Goal: Task Accomplishment & Management: Use online tool/utility

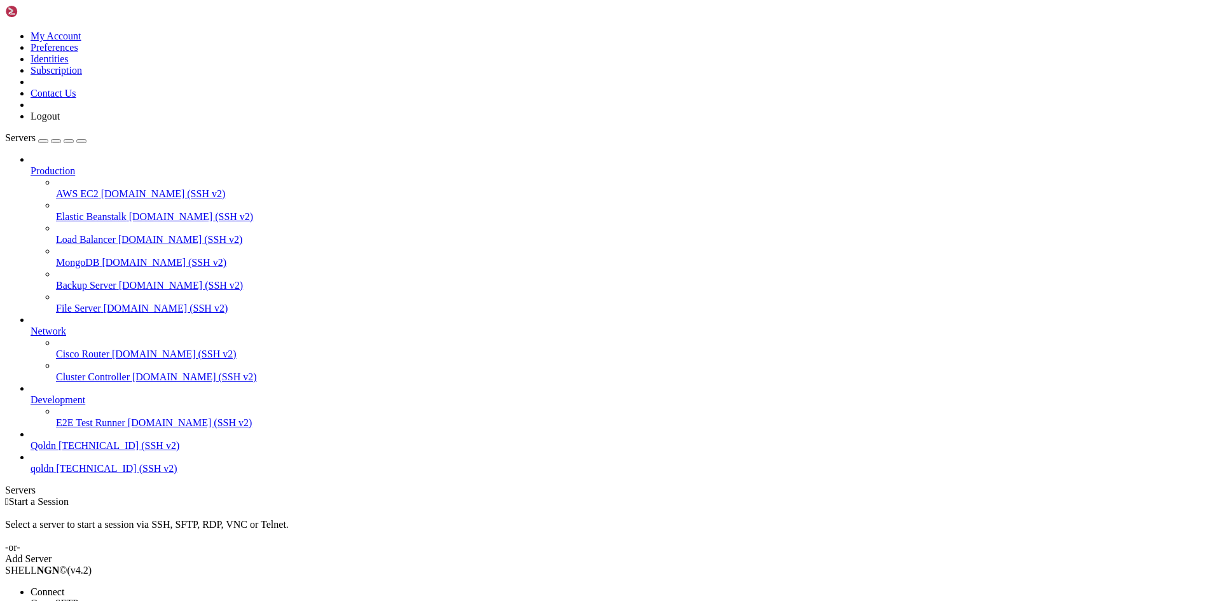
click at [64, 586] on span "Connect" at bounding box center [48, 591] width 34 height 11
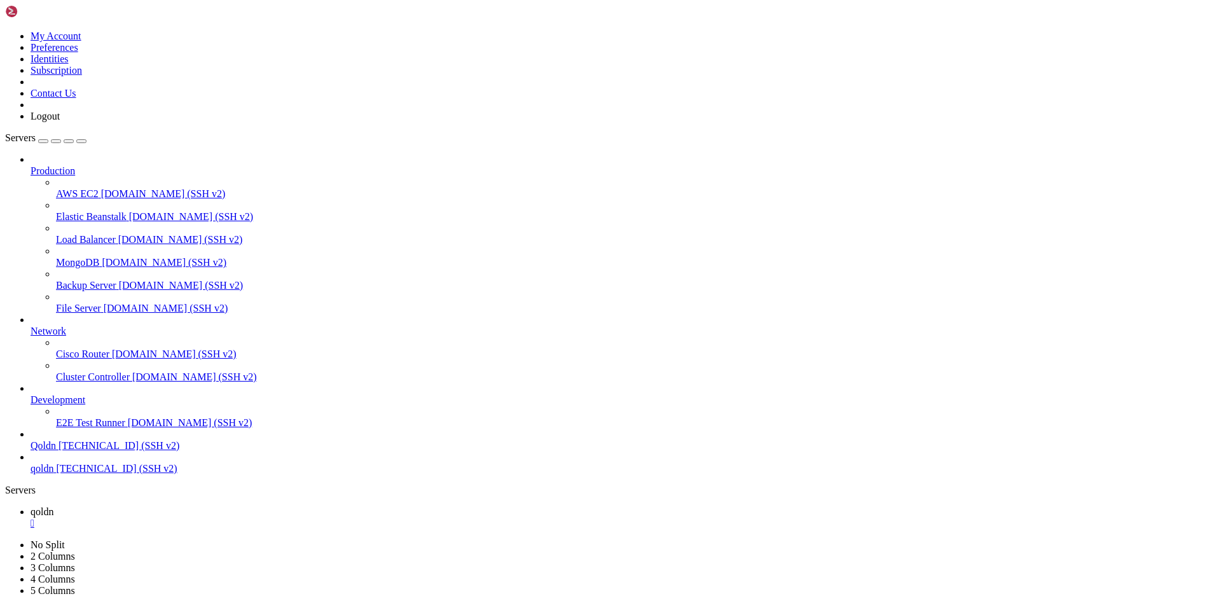
scroll to position [54, 0]
drag, startPoint x: 92, startPoint y: 1205, endPoint x: 176, endPoint y: 1210, distance: 84.7
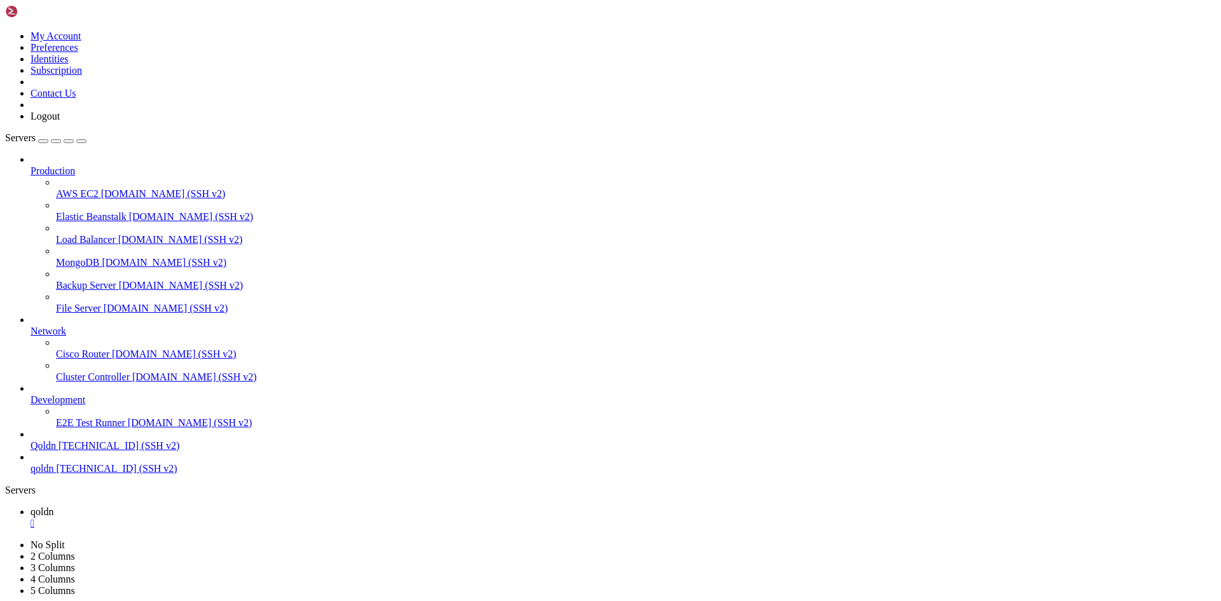
copy x-row "mysql -u root -p"
drag, startPoint x: 91, startPoint y: 1173, endPoint x: 174, endPoint y: 1178, distance: 82.8
copy x-row "mysql -u root -p"
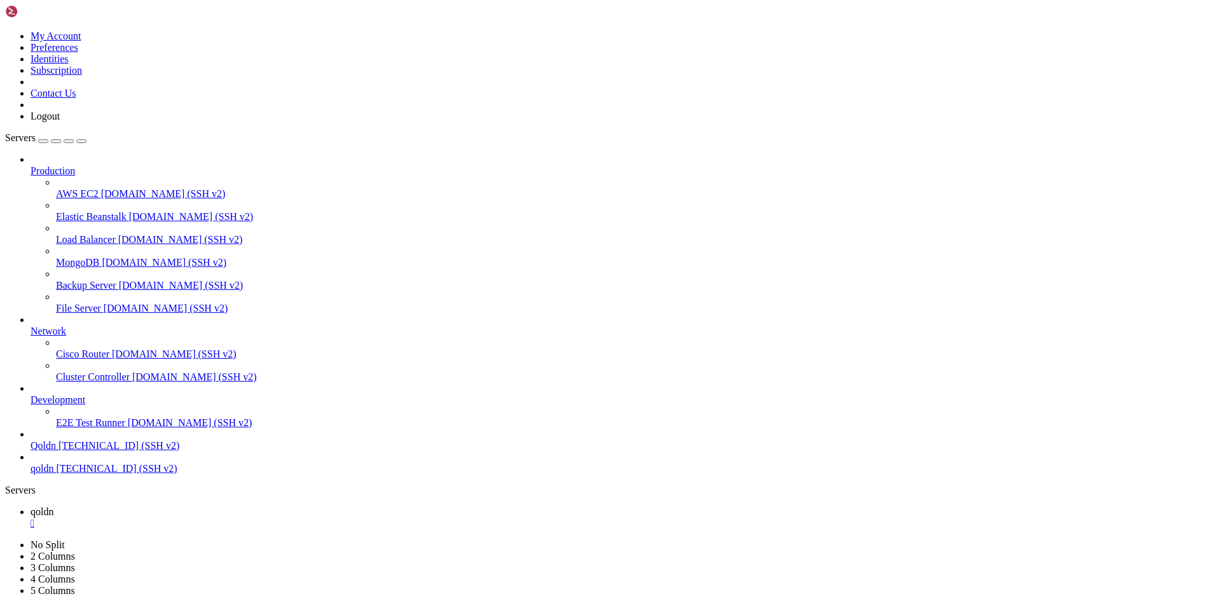
scroll to position [12, 3]
drag, startPoint x: 109, startPoint y: 1239, endPoint x: 319, endPoint y: 1227, distance: 210.2
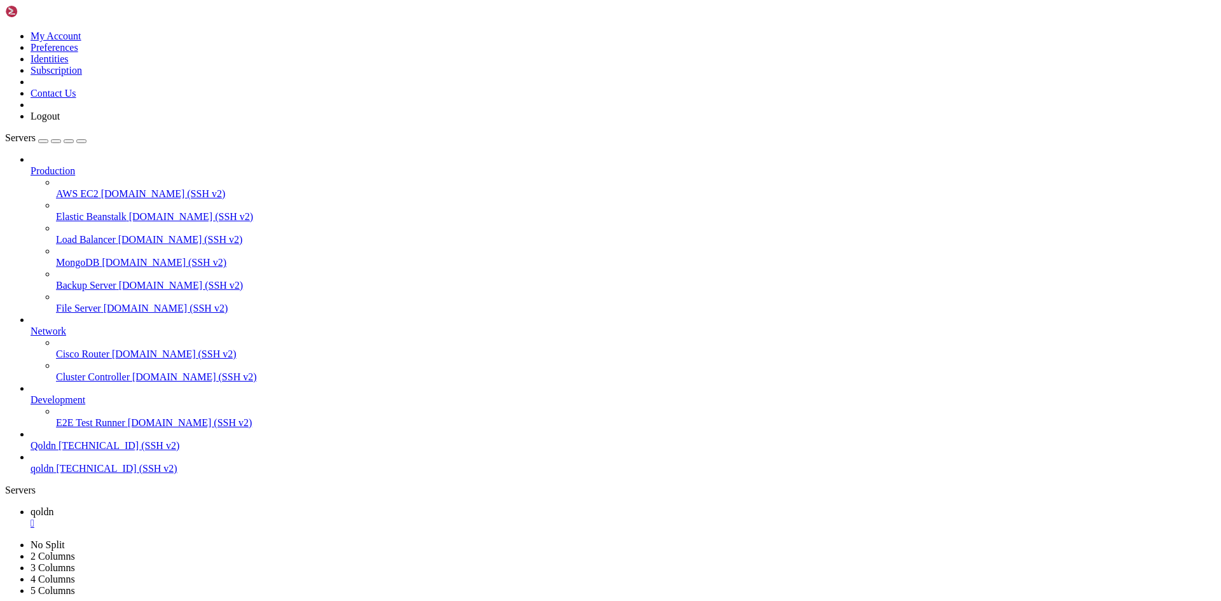
drag, startPoint x: 86, startPoint y: 1239, endPoint x: 11, endPoint y: 1239, distance: 75.7
copy x-row "CDCEM2jWWaHDfx"
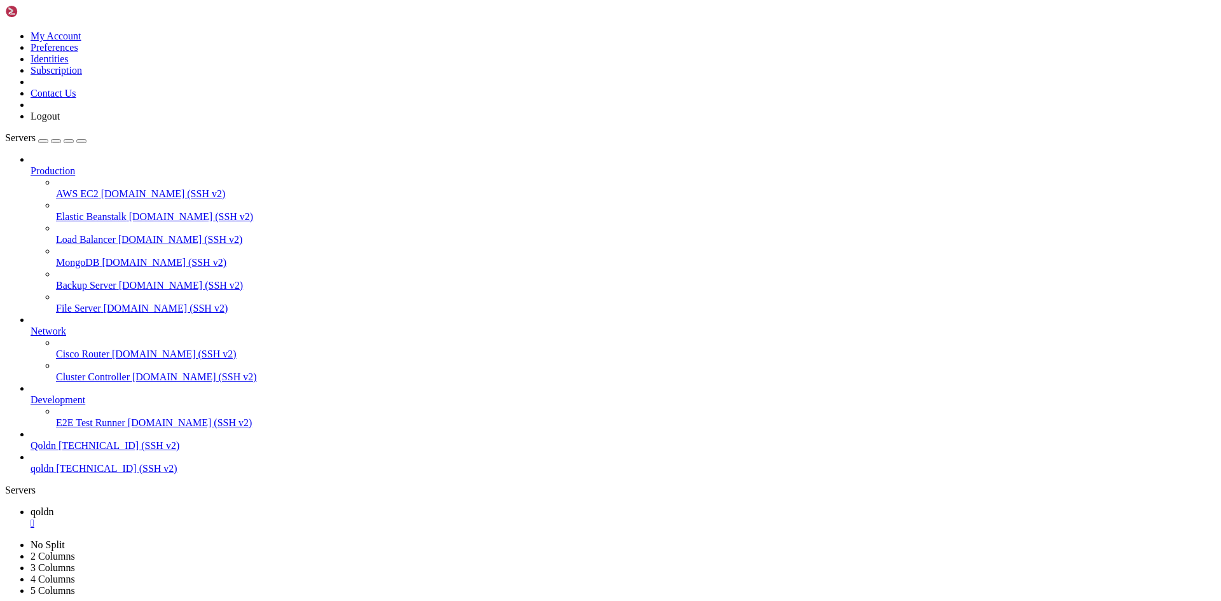
scroll to position [573, 0]
drag, startPoint x: 92, startPoint y: 776, endPoint x: 174, endPoint y: 777, distance: 82.7
copy x-row "mysql -u root -p"
drag, startPoint x: 261, startPoint y: 1302, endPoint x: 90, endPoint y: 1239, distance: 182.3
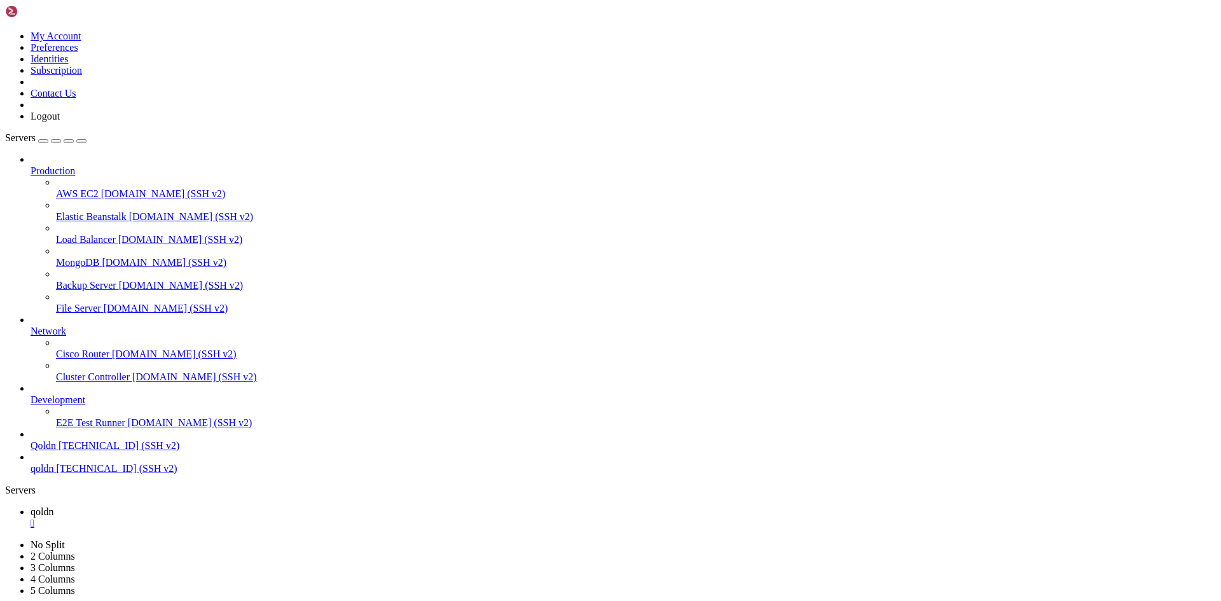
drag, startPoint x: 10, startPoint y: 882, endPoint x: 84, endPoint y: 882, distance: 74.4
copy x-row "CDCEM2jWWaHDfx"
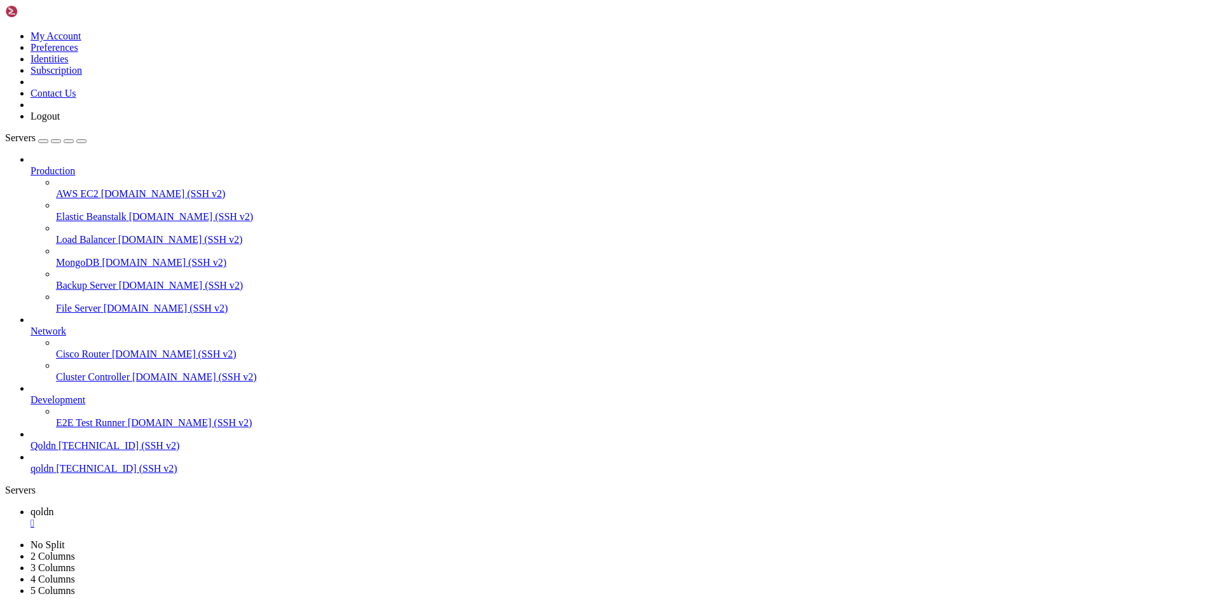
scroll to position [681, 0]
drag, startPoint x: 108, startPoint y: 892, endPoint x: 224, endPoint y: 894, distance: 116.4
copy x-row "USE qoldn_qoldnnoon40;"
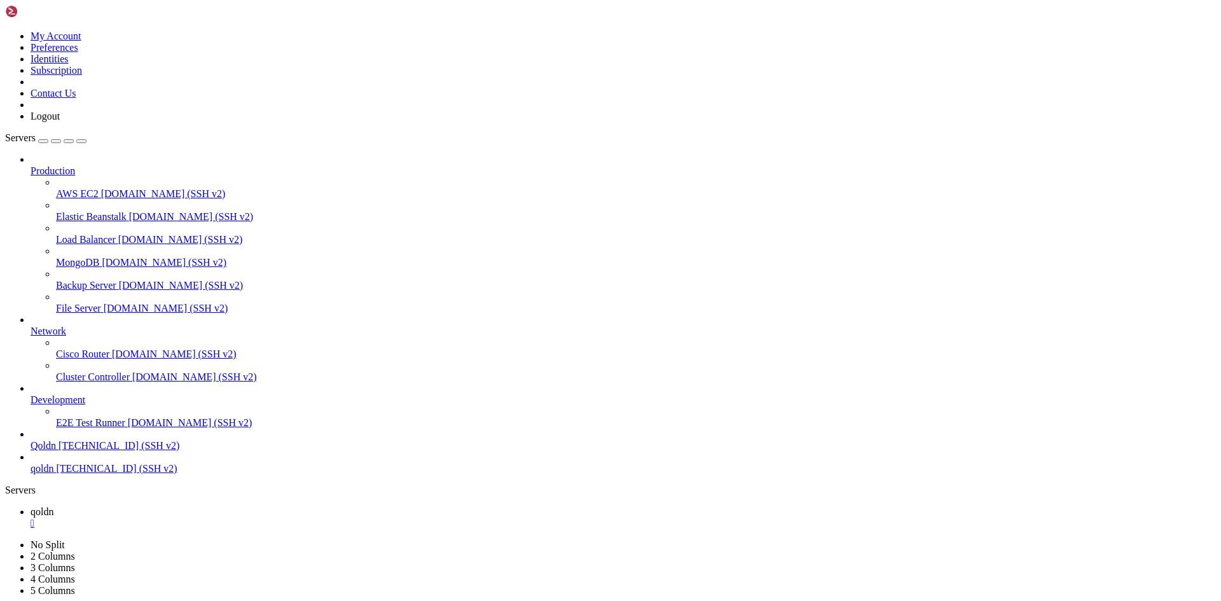
drag, startPoint x: 10, startPoint y: 989, endPoint x: 357, endPoint y: 1232, distance: 424.1
copy div "root @ cyber ~ # node -e "console.log(require('bcryptjs').hashSync('YourStrongP…"
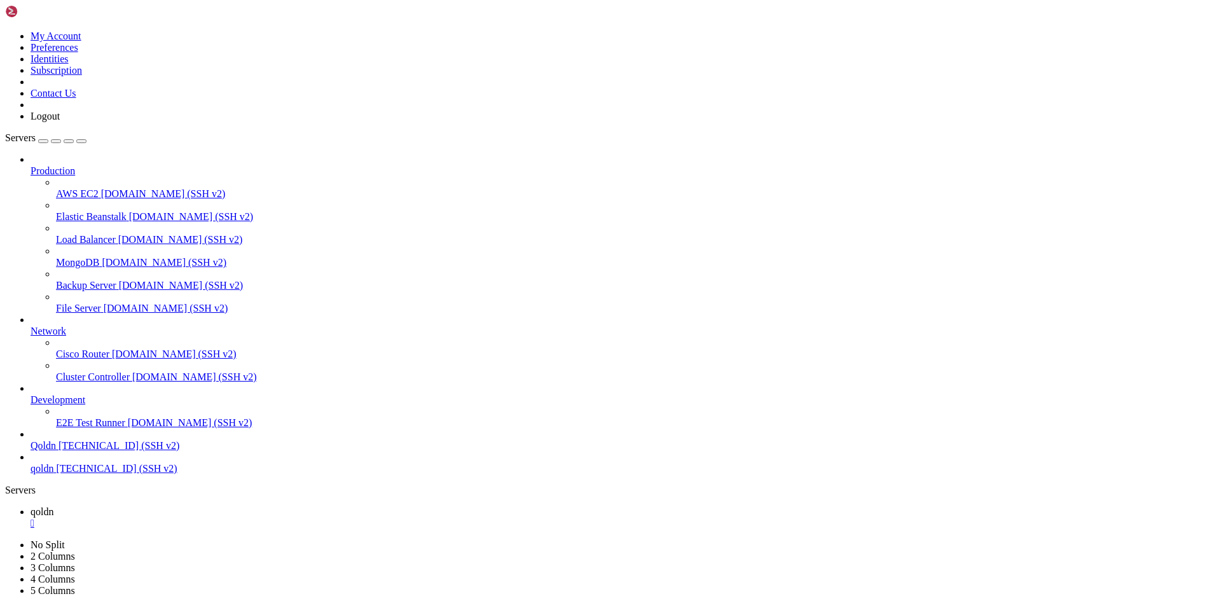
drag, startPoint x: 9, startPoint y: 1229, endPoint x: 63, endPoint y: 1231, distance: 54.1
drag, startPoint x: 333, startPoint y: 1230, endPoint x: 13, endPoint y: 1227, distance: 320.5
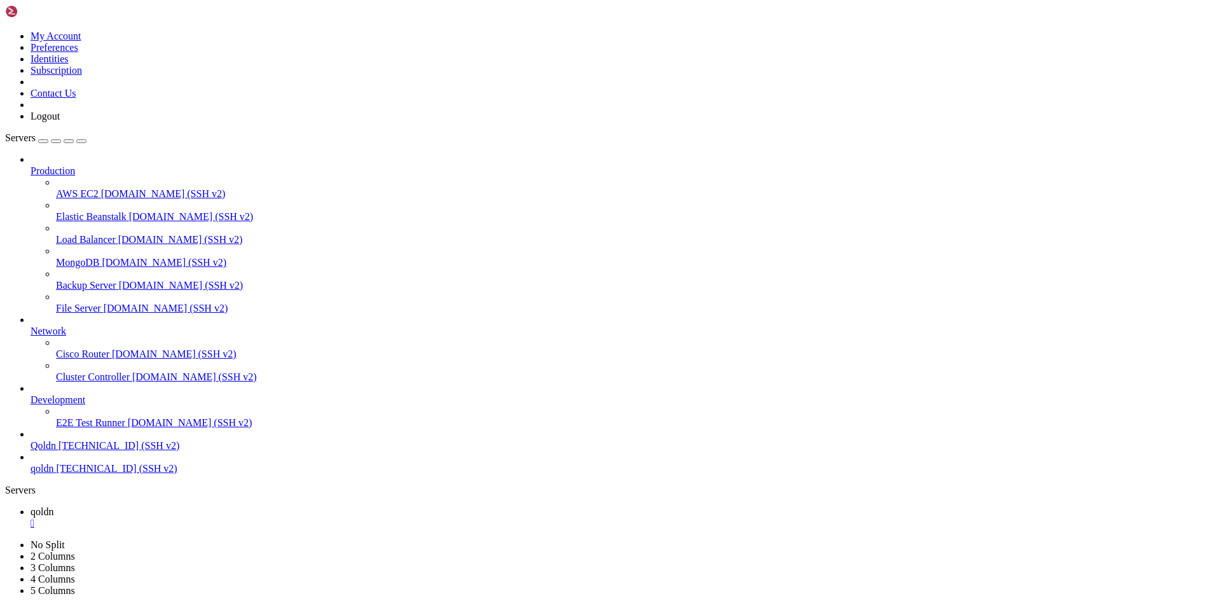
drag, startPoint x: 12, startPoint y: 1229, endPoint x: 335, endPoint y: 1227, distance: 323.0
drag, startPoint x: 9, startPoint y: 892, endPoint x: 25, endPoint y: 895, distance: 16.7
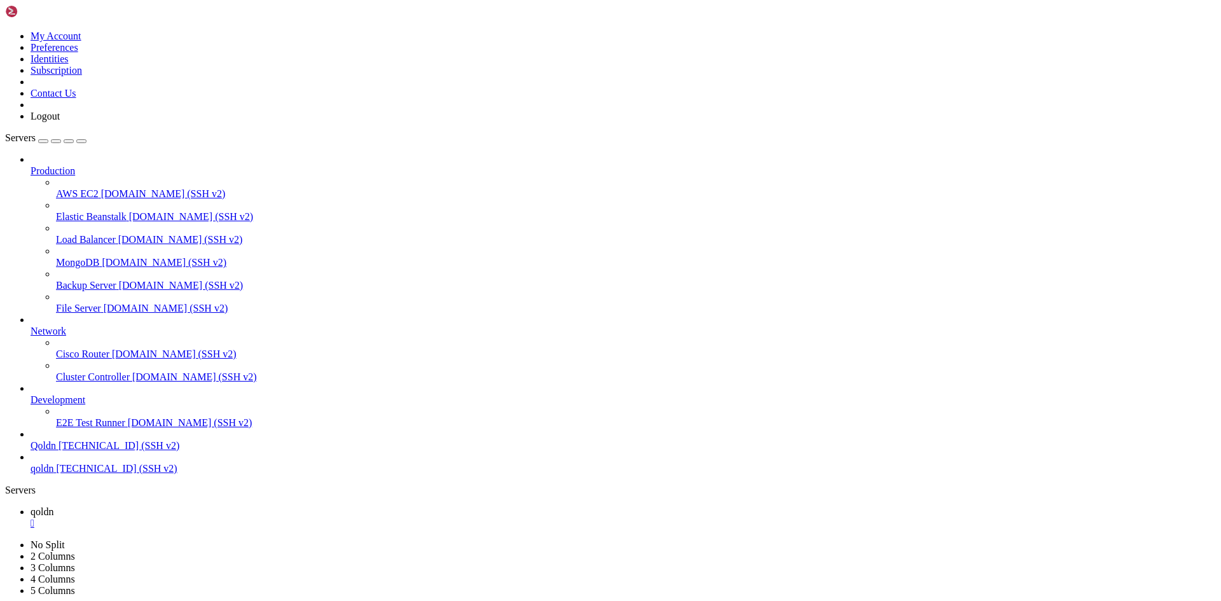
drag, startPoint x: 11, startPoint y: 892, endPoint x: 83, endPoint y: 895, distance: 71.9
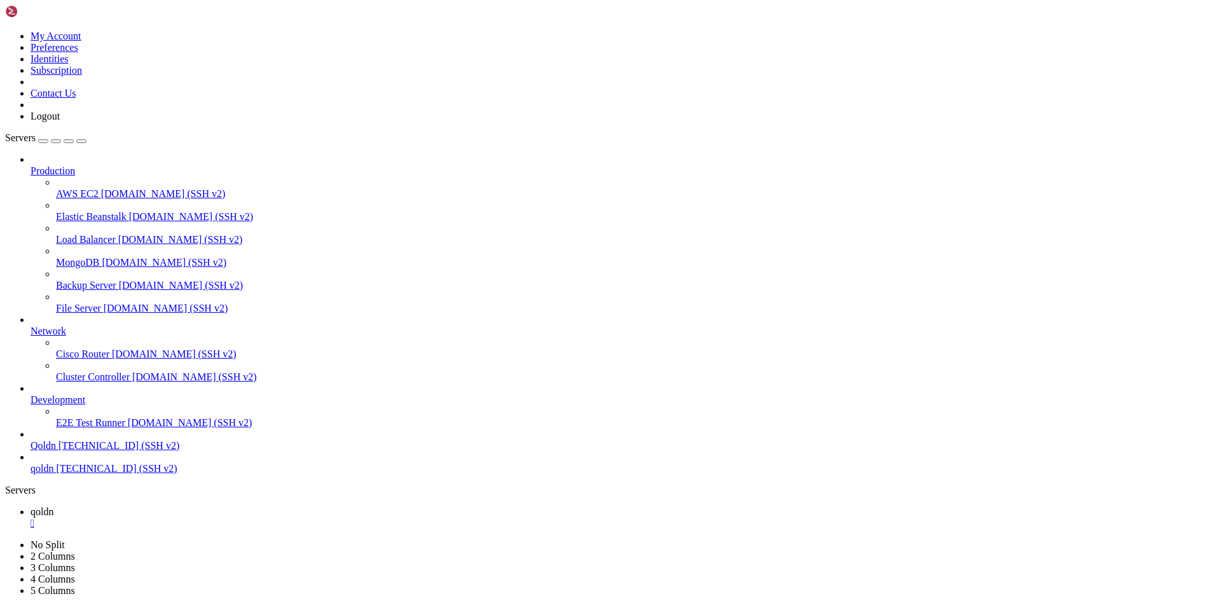
drag, startPoint x: 9, startPoint y: 1141, endPoint x: 29, endPoint y: 1150, distance: 22.0
drag, startPoint x: 10, startPoint y: 1143, endPoint x: 184, endPoint y: 1246, distance: 202.4
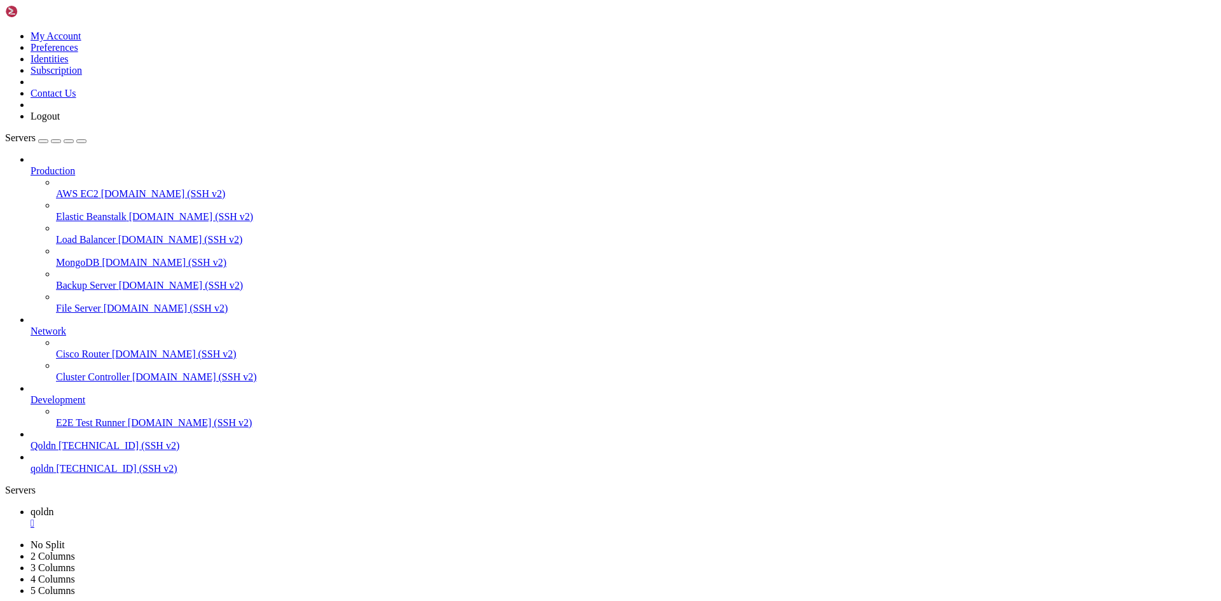
drag, startPoint x: 11, startPoint y: 1143, endPoint x: 170, endPoint y: 1244, distance: 188.7
drag, startPoint x: 10, startPoint y: 1206, endPoint x: 158, endPoint y: 1243, distance: 152.5
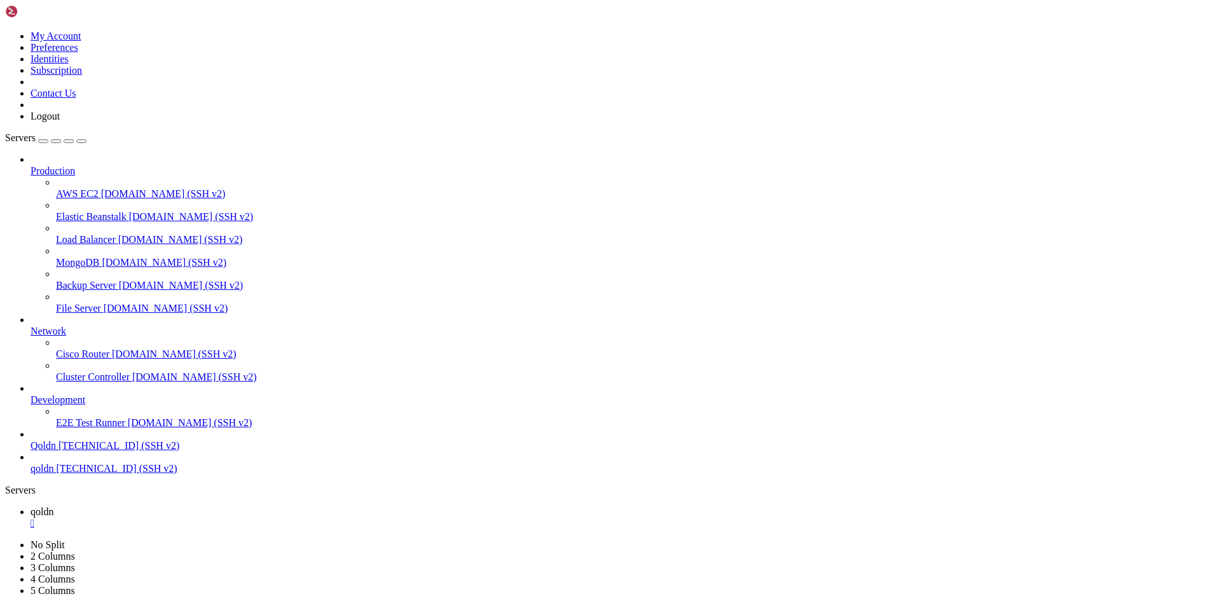
drag, startPoint x: 10, startPoint y: 1097, endPoint x: 224, endPoint y: 1220, distance: 247.3
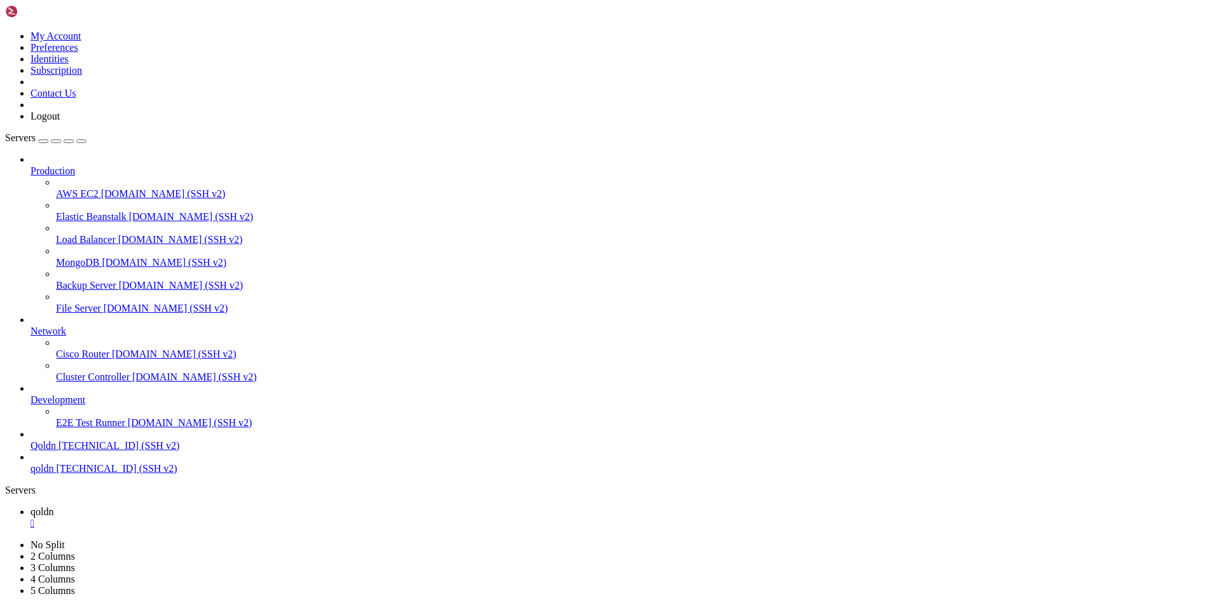
drag, startPoint x: 11, startPoint y: 1229, endPoint x: 191, endPoint y: 1231, distance: 180.0
drag, startPoint x: 261, startPoint y: 1299, endPoint x: 97, endPoint y: 1239, distance: 174.0
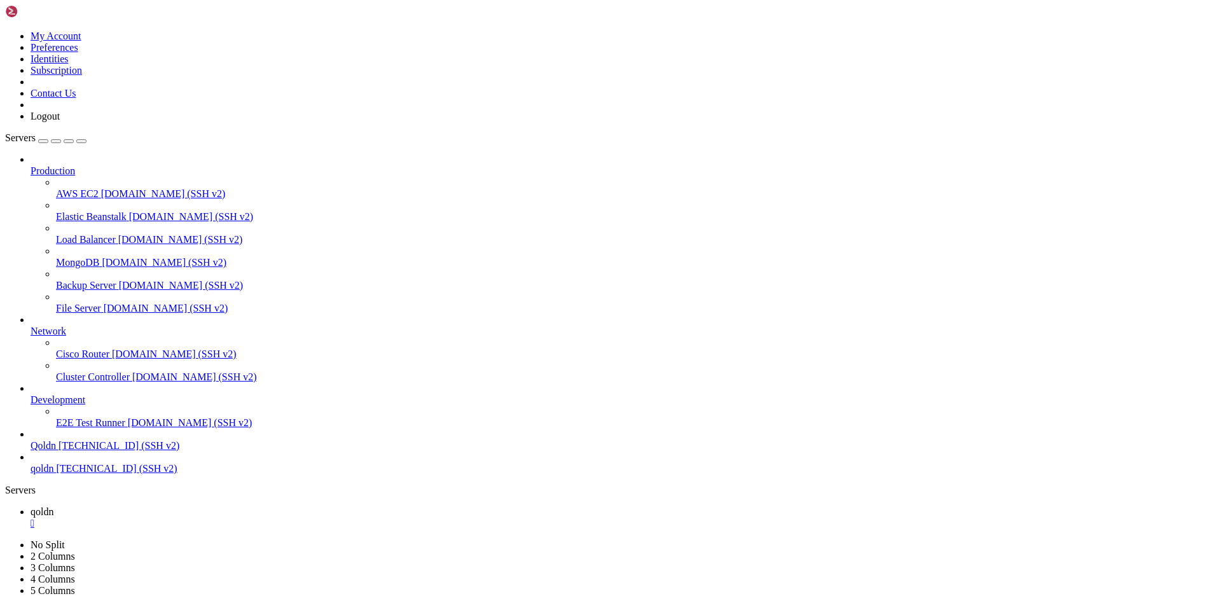
scroll to position [1513, 0]
drag, startPoint x: 180, startPoint y: 818, endPoint x: 13, endPoint y: 753, distance: 179.0
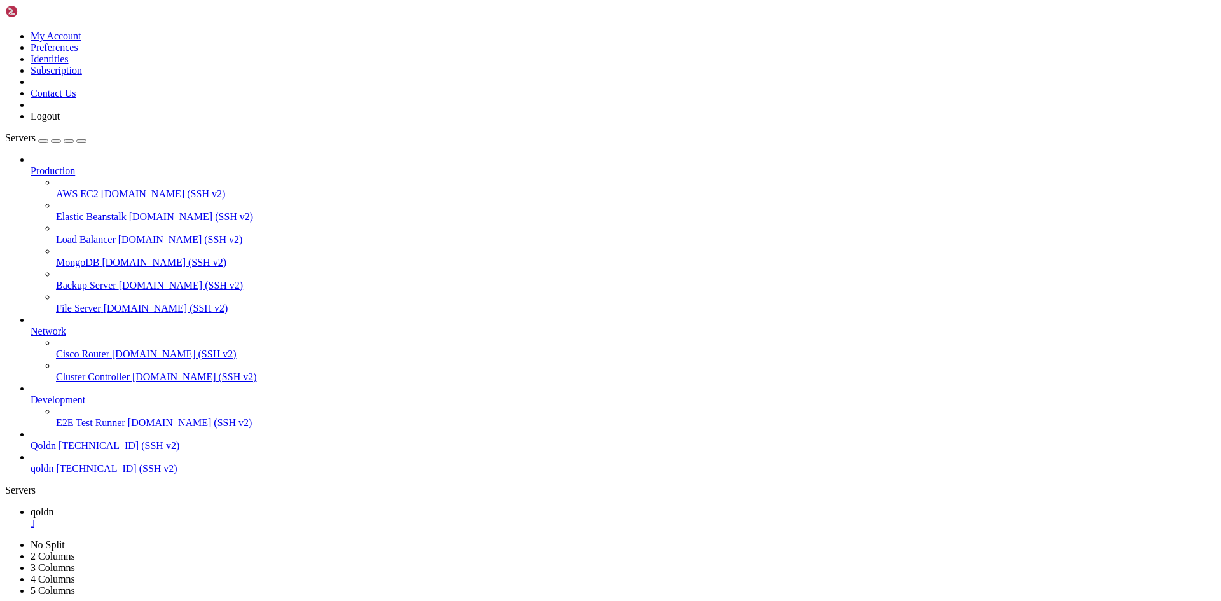
drag, startPoint x: 11, startPoint y: 1228, endPoint x: 261, endPoint y: 1229, distance: 250.5
copy x-row "index.js login.js orders products undefined"
drag, startPoint x: 9, startPoint y: 795, endPoint x: 65, endPoint y: 853, distance: 80.5
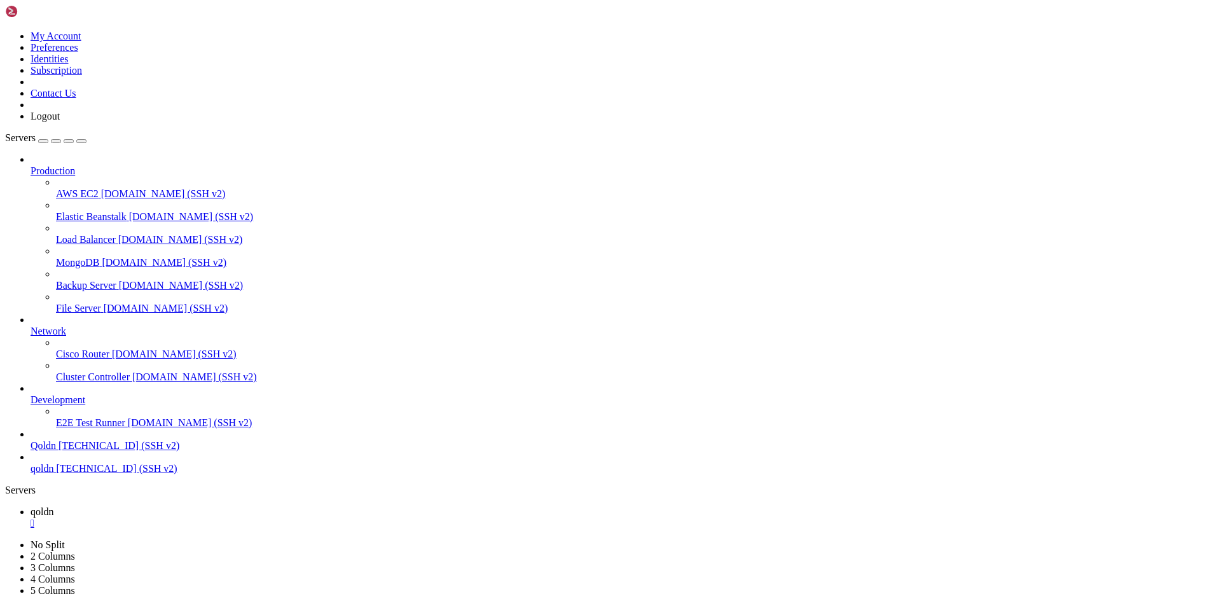
drag, startPoint x: 9, startPoint y: 795, endPoint x: 28, endPoint y: 805, distance: 21.6
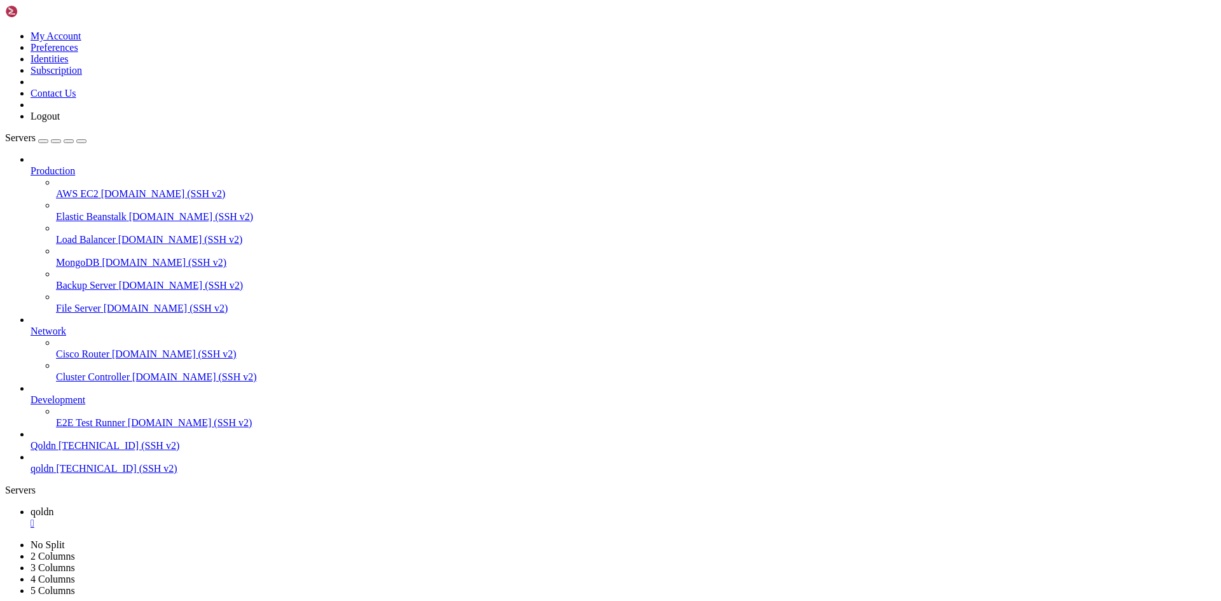
scroll to position [2908, 0]
drag, startPoint x: 10, startPoint y: 799, endPoint x: 201, endPoint y: 1216, distance: 458.4
copy div "> lore-ipsum-dolor@8.3.3 sitam ├ c /adipi/elits 560 D 62.3 eI ├ t /incid/utlabo…"
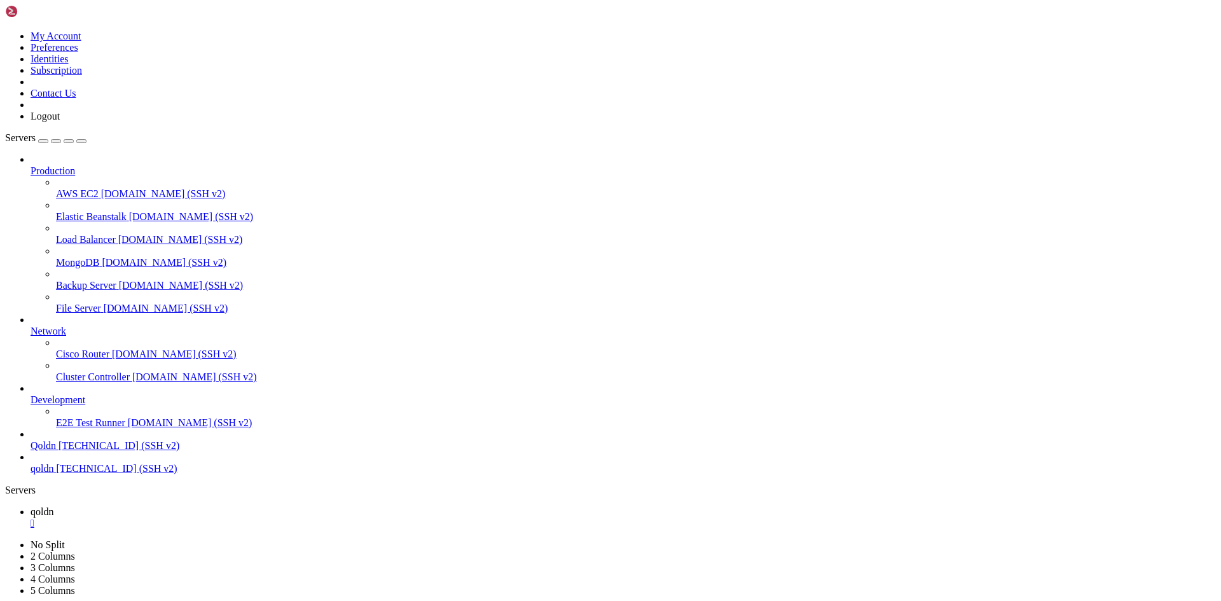
drag, startPoint x: 16, startPoint y: 1053, endPoint x: 270, endPoint y: 1221, distance: 304.2
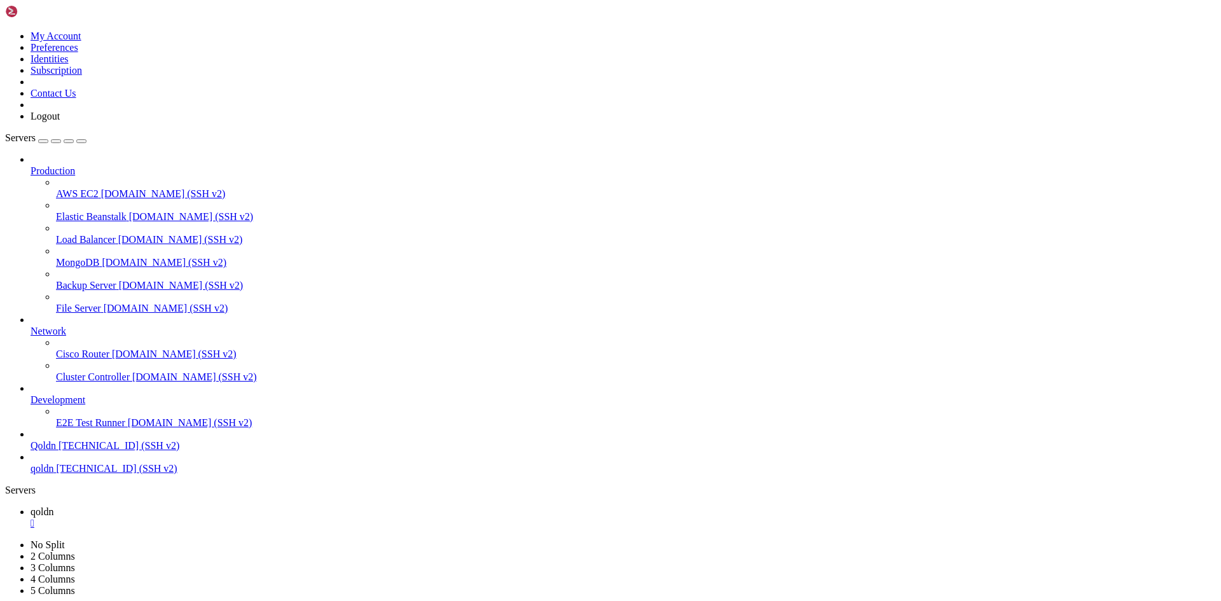
copy div "⨯ Failed to start server Error: listen EADDRINUSE: address already in use :[TEC…"
drag, startPoint x: 10, startPoint y: 1002, endPoint x: 270, endPoint y: 1229, distance: 344.8
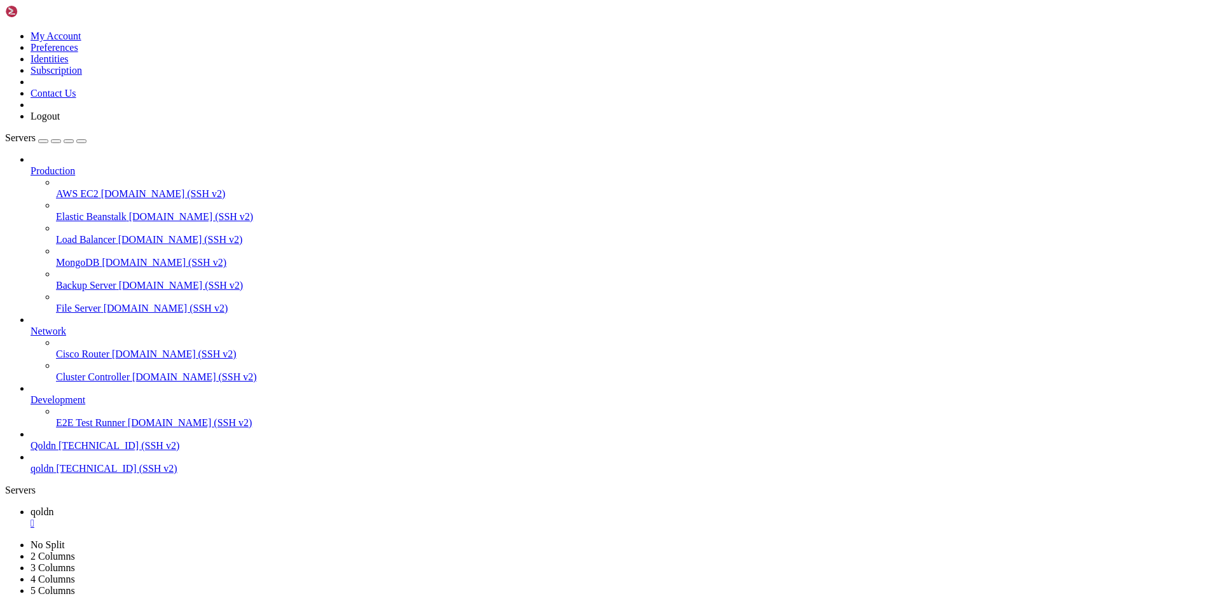
drag, startPoint x: 744, startPoint y: 1217, endPoint x: 319, endPoint y: 1218, distance: 425.4
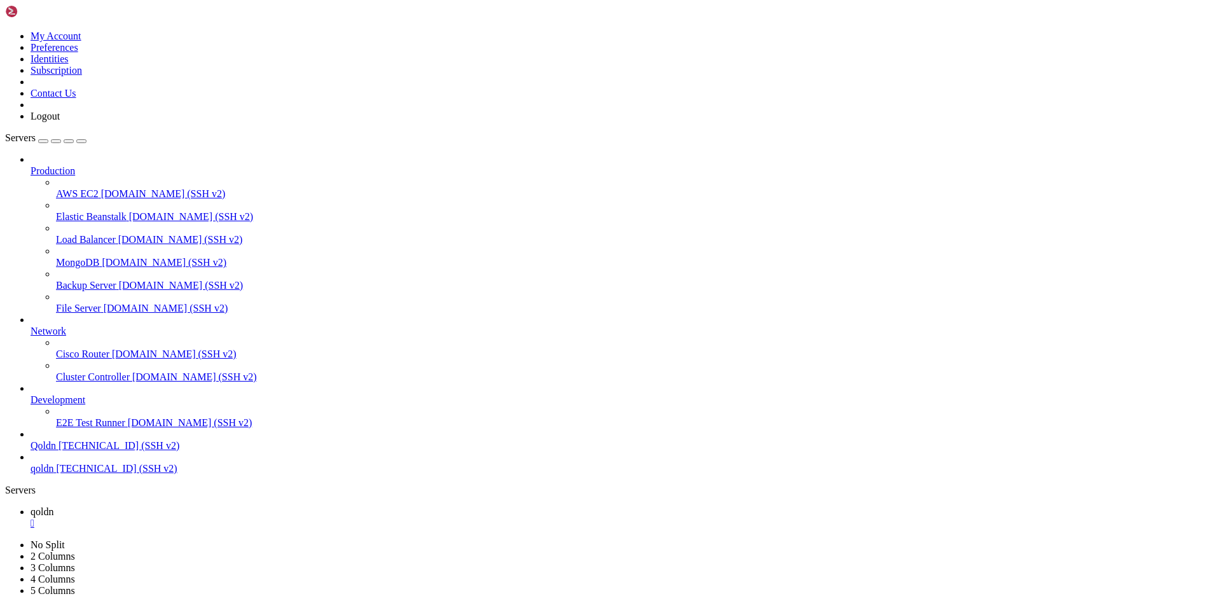
drag, startPoint x: 227, startPoint y: 1227, endPoint x: 304, endPoint y: 1232, distance: 77.1
drag, startPoint x: 224, startPoint y: 1229, endPoint x: 341, endPoint y: 1226, distance: 117.0
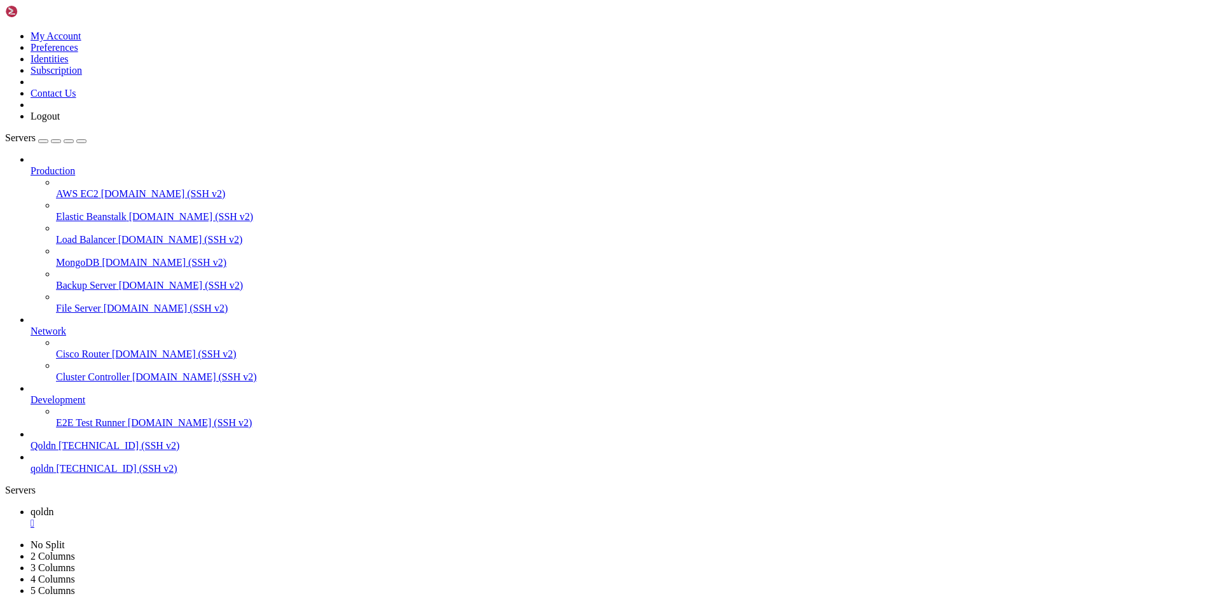
scroll to position [5373, 0]
drag, startPoint x: 236, startPoint y: 1240, endPoint x: 396, endPoint y: 1299, distance: 170.2
drag, startPoint x: 10, startPoint y: 1161, endPoint x: 776, endPoint y: 1237, distance: 769.4
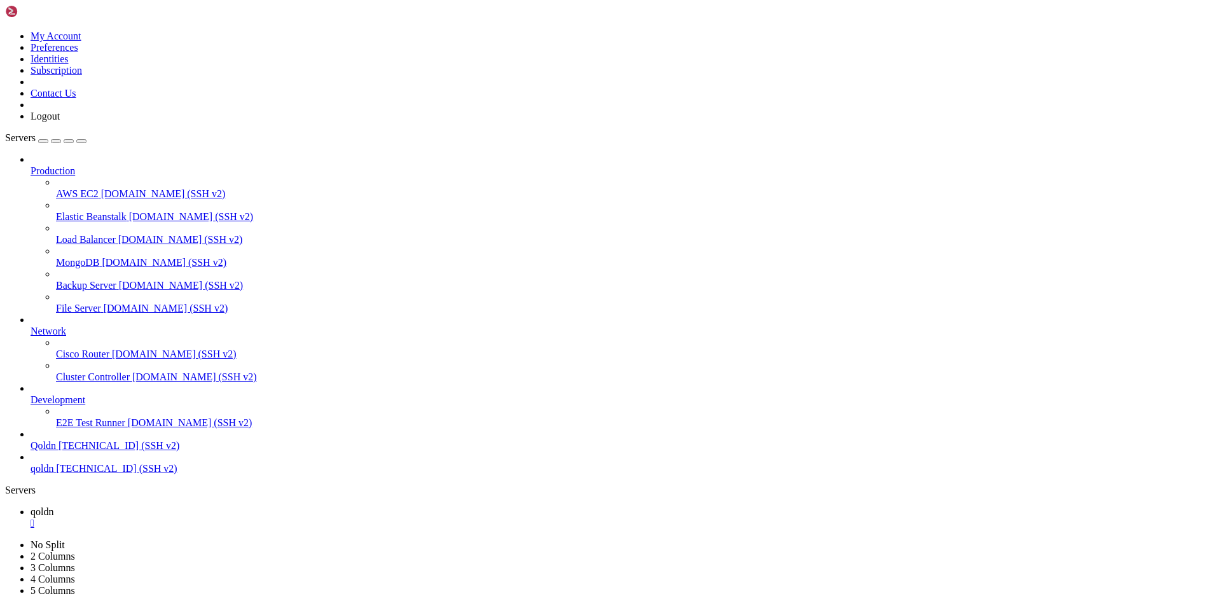
drag, startPoint x: 11, startPoint y: 775, endPoint x: 24, endPoint y: 780, distance: 13.7
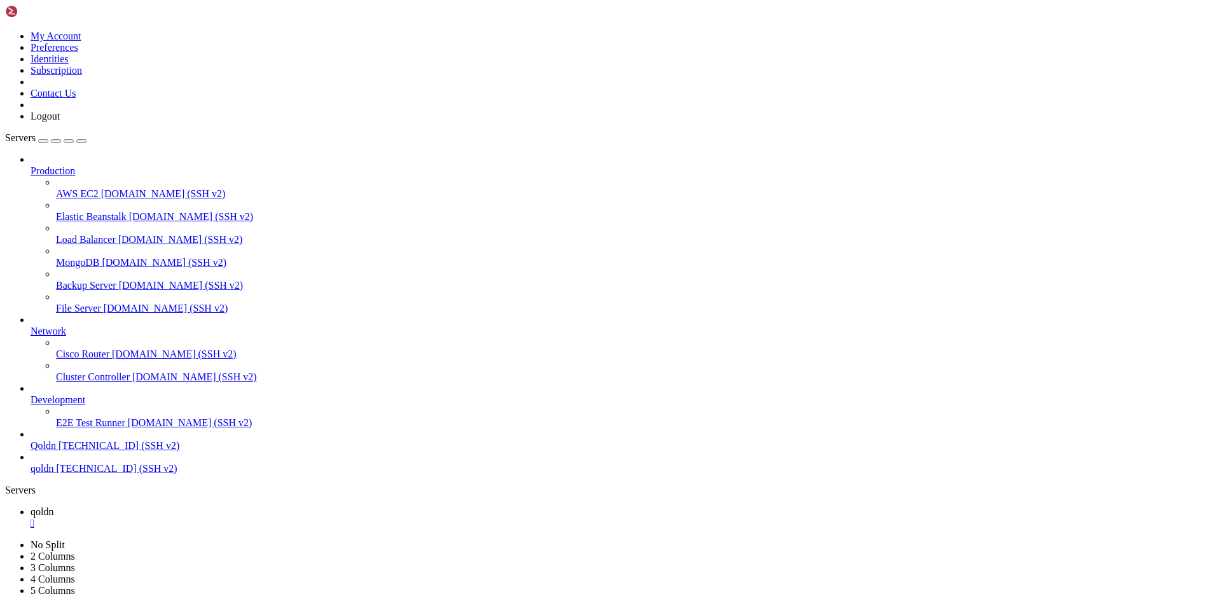
scroll to position [5524, 0]
drag, startPoint x: 10, startPoint y: 1216, endPoint x: 77, endPoint y: 1229, distance: 68.6
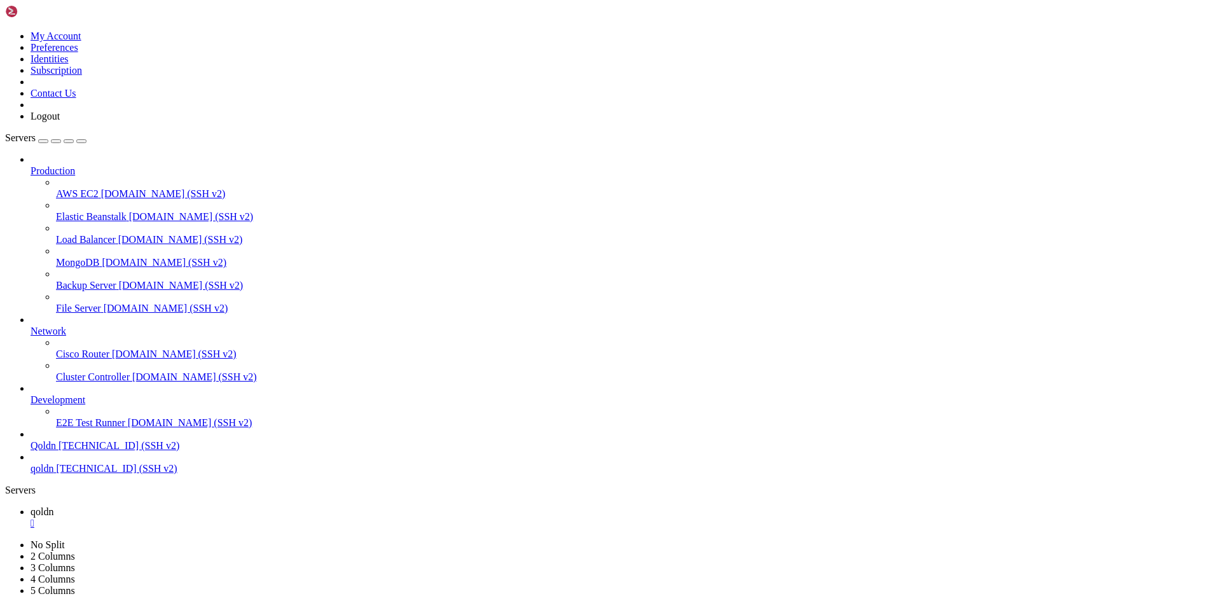
drag, startPoint x: 177, startPoint y: 817, endPoint x: 15, endPoint y: 754, distance: 173.9
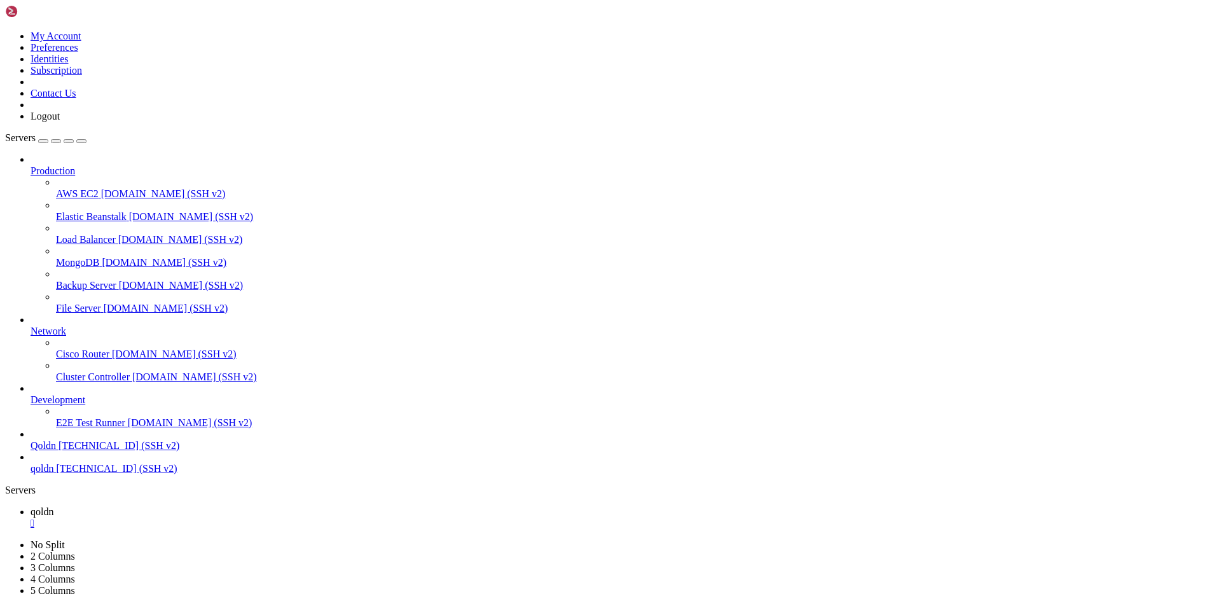
drag, startPoint x: 10, startPoint y: 772, endPoint x: 774, endPoint y: 1226, distance: 888.5
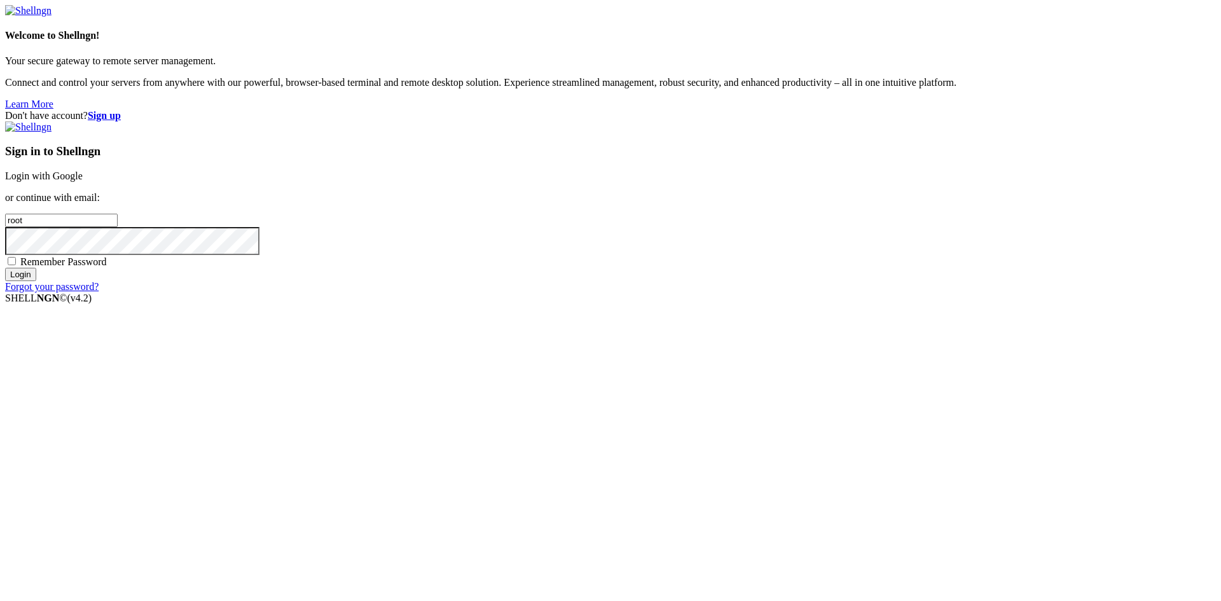
click at [36, 281] on input "Login" at bounding box center [20, 274] width 31 height 13
